Goal: Task Accomplishment & Management: Use online tool/utility

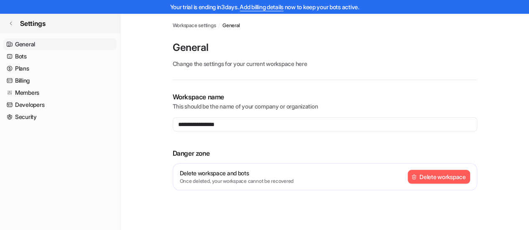
click at [11, 24] on icon at bounding box center [11, 23] width 2 height 3
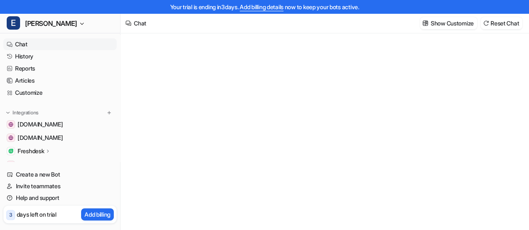
type textarea "**********"
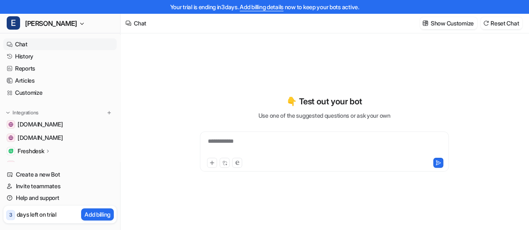
click at [41, 154] on p "Freshdesk" at bounding box center [31, 151] width 26 height 8
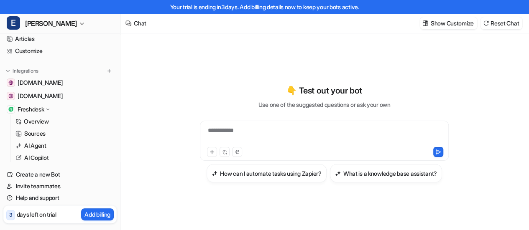
click at [46, 106] on div "Freshdesk" at bounding box center [34, 109] width 33 height 8
click at [36, 109] on p "Freshdesk" at bounding box center [31, 109] width 26 height 8
click at [33, 122] on p "Overview" at bounding box center [36, 121] width 25 height 8
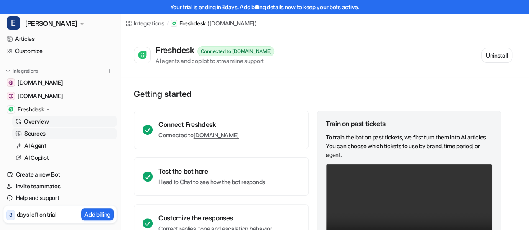
click at [40, 136] on p "Sources" at bounding box center [34, 134] width 21 height 8
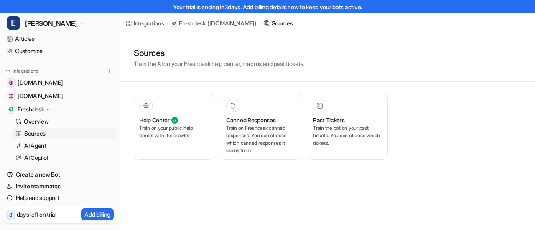
click at [46, 133] on p "Sources" at bounding box center [34, 134] width 21 height 8
click at [44, 120] on p "Overview" at bounding box center [36, 121] width 25 height 8
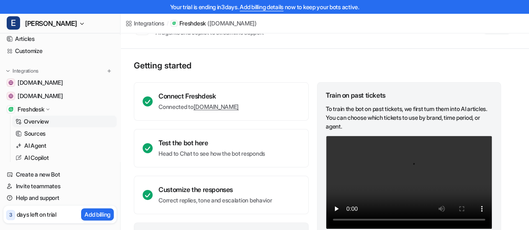
scroll to position [84, 0]
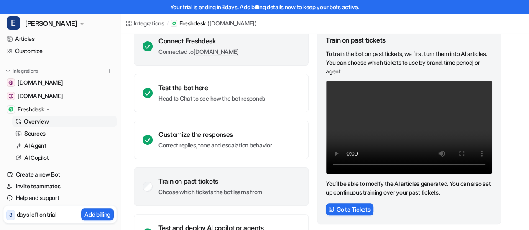
click at [293, 51] on div "Connect Freshdesk Connected to [DOMAIN_NAME]" at bounding box center [221, 46] width 175 height 38
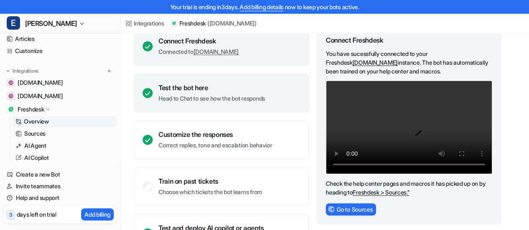
click at [234, 97] on p "Head to Chat to see how the bot responds" at bounding box center [211, 98] width 107 height 8
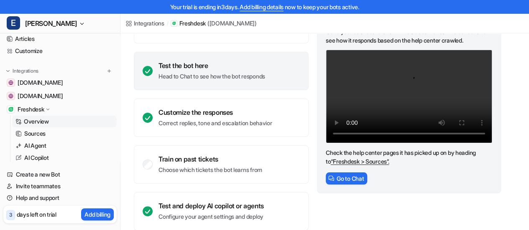
scroll to position [117, 0]
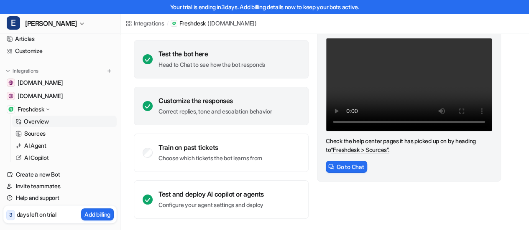
click at [209, 115] on p "Correct replies, tone and escalation behavior" at bounding box center [214, 111] width 113 height 8
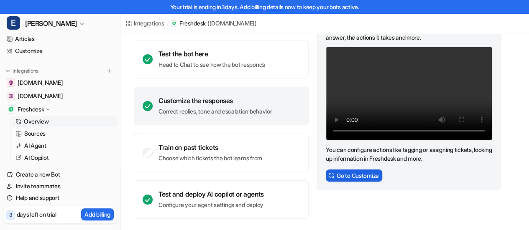
click at [365, 176] on button "Go to Customize" at bounding box center [354, 176] width 56 height 12
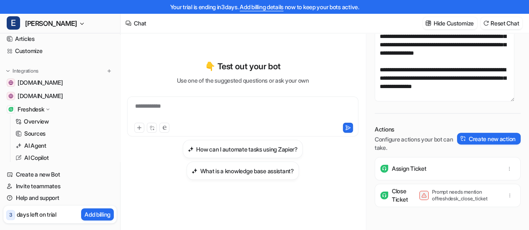
scroll to position [91, 0]
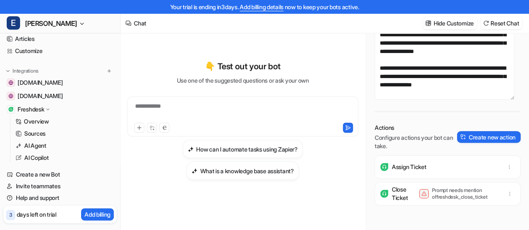
click at [410, 169] on p "Assign Ticket" at bounding box center [409, 167] width 34 height 8
drag, startPoint x: 488, startPoint y: 196, endPoint x: 429, endPoint y: 193, distance: 59.0
click at [432, 194] on p "Prompt needs mention of freshdesk_close_ticket" at bounding box center [465, 193] width 67 height 13
